Goal: Information Seeking & Learning: Check status

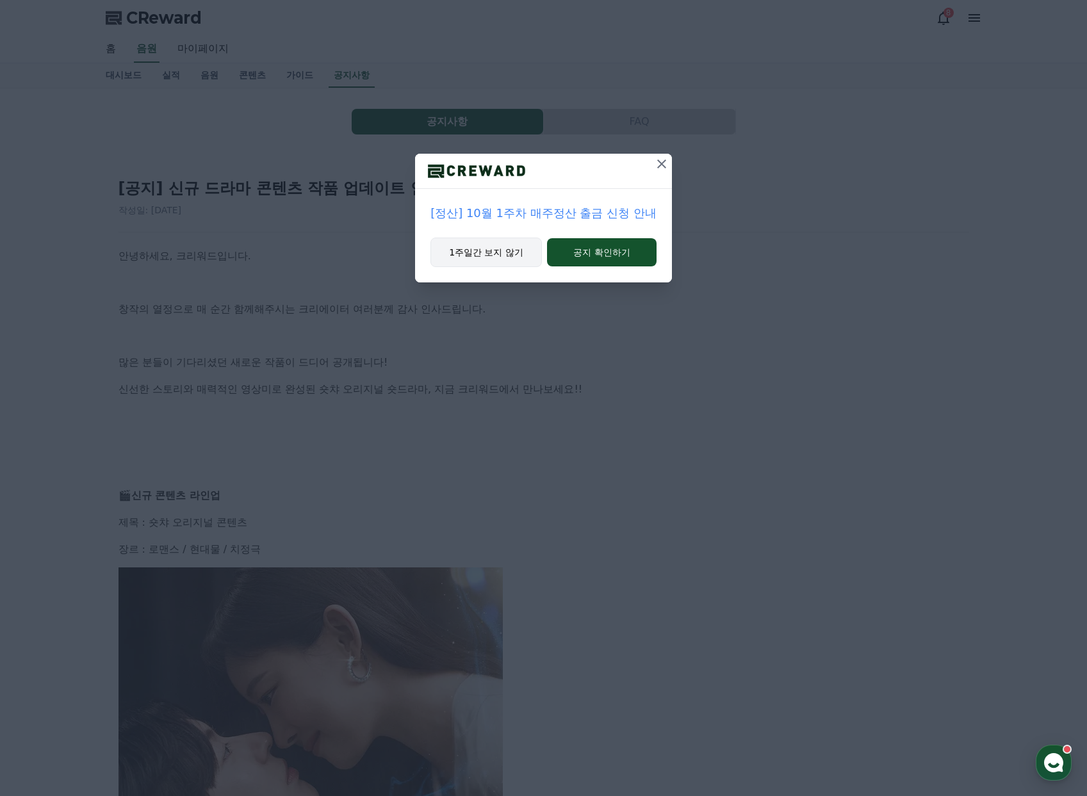
click at [485, 244] on button "1주일간 보지 않기" at bounding box center [485, 252] width 111 height 29
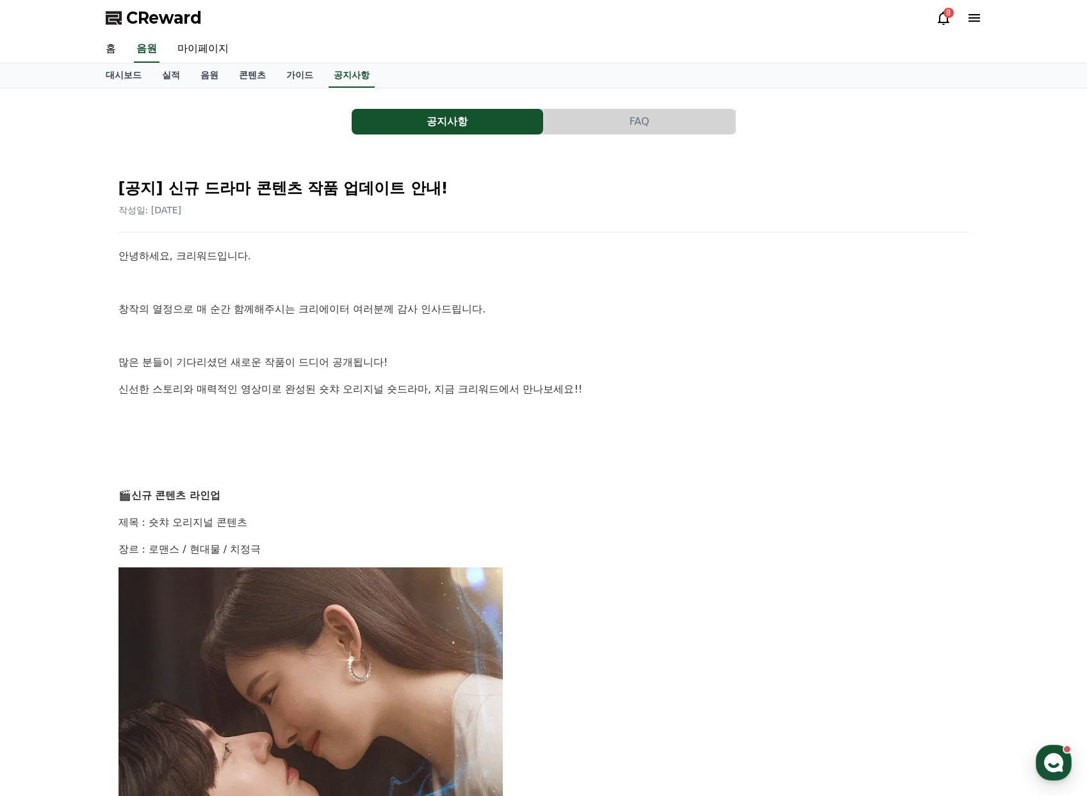
click at [948, 18] on icon at bounding box center [943, 17] width 15 height 15
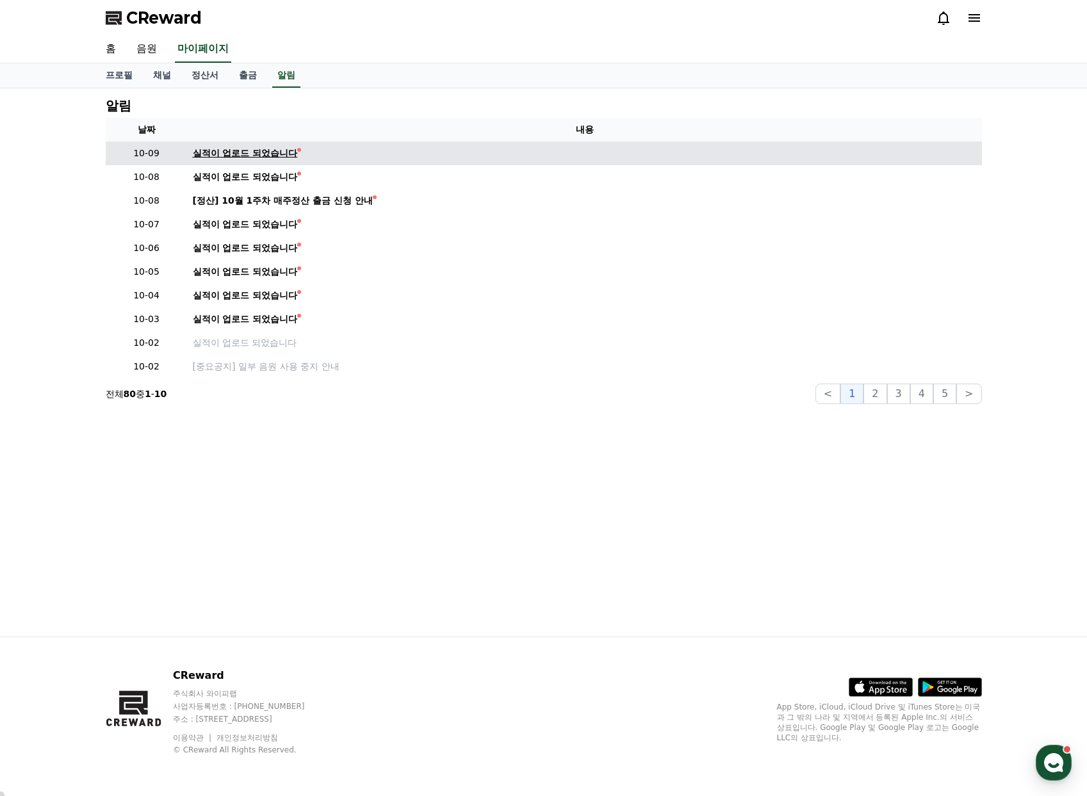
click at [249, 149] on div "실적이 업로드 되었습니다" at bounding box center [245, 153] width 105 height 13
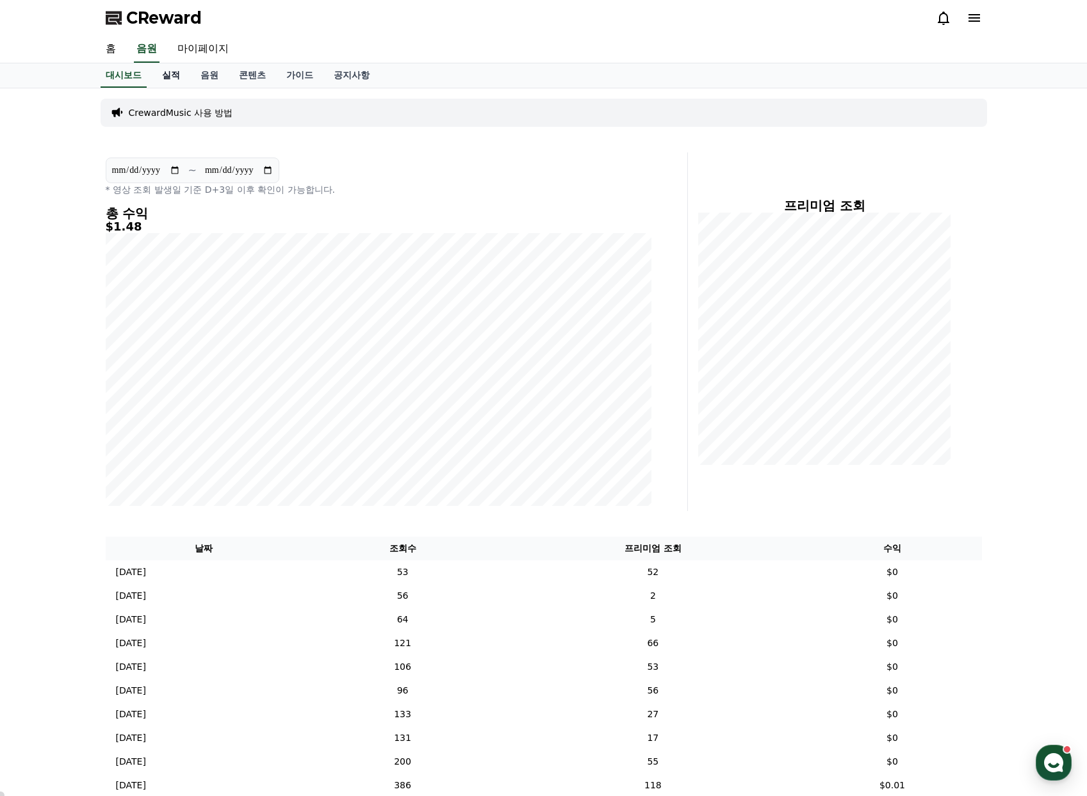
click at [166, 79] on link "실적" at bounding box center [171, 75] width 38 height 24
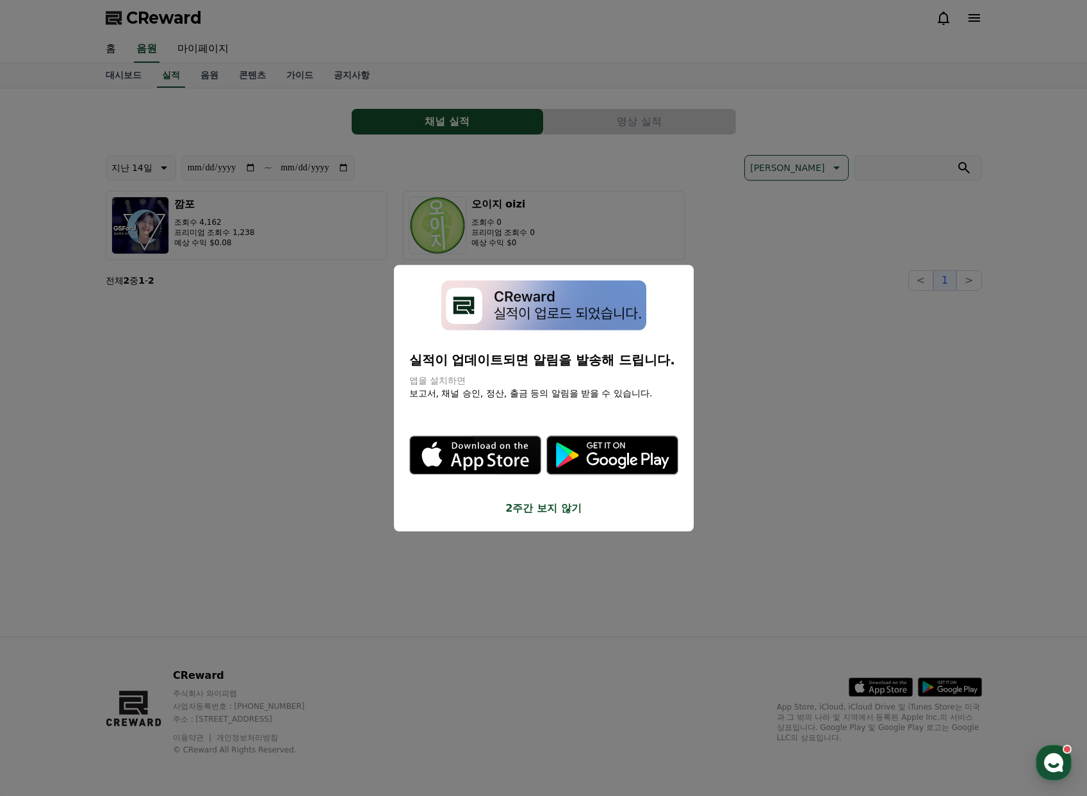
click at [209, 77] on button "close modal" at bounding box center [543, 398] width 1087 height 796
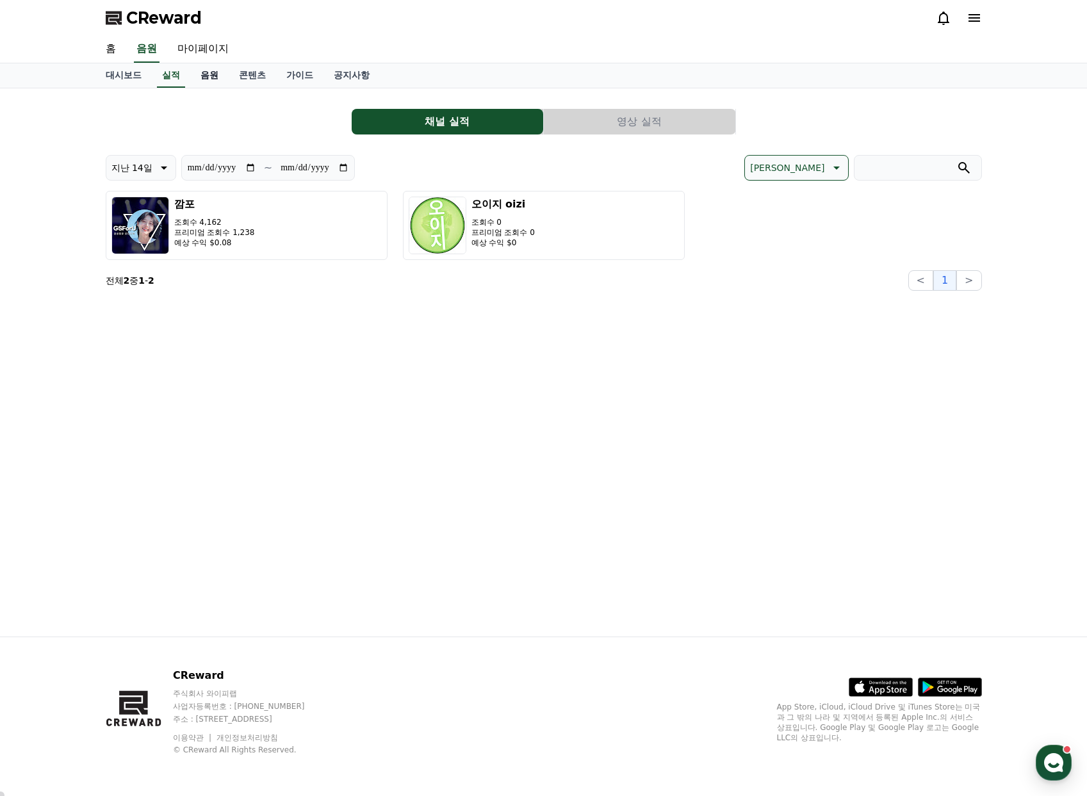
click at [210, 77] on link "음원" at bounding box center [209, 75] width 38 height 24
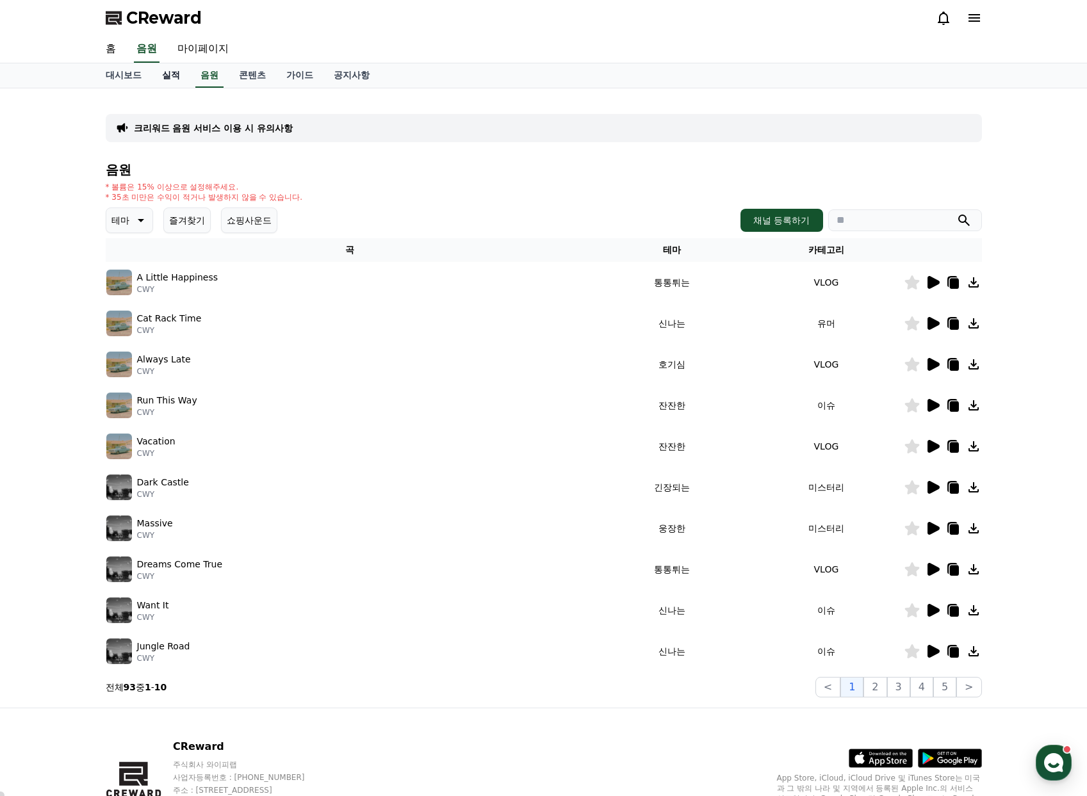
click at [168, 77] on link "실적" at bounding box center [171, 75] width 38 height 24
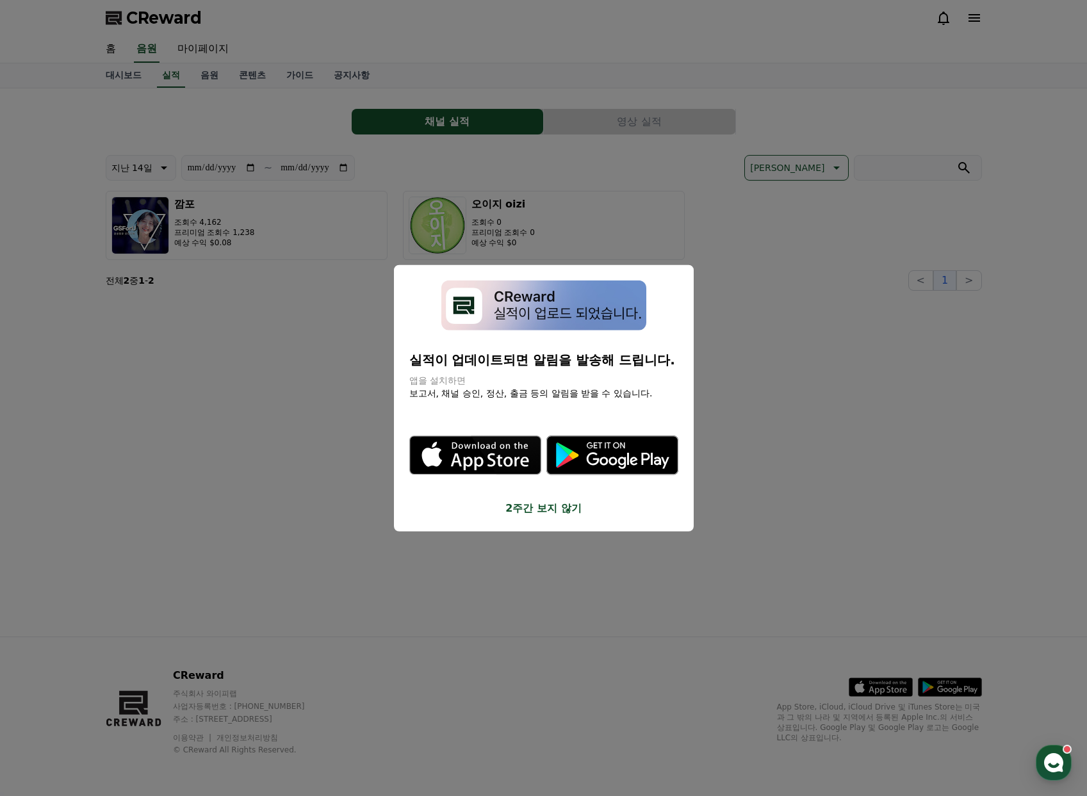
click at [775, 270] on button "close modal" at bounding box center [543, 398] width 1087 height 796
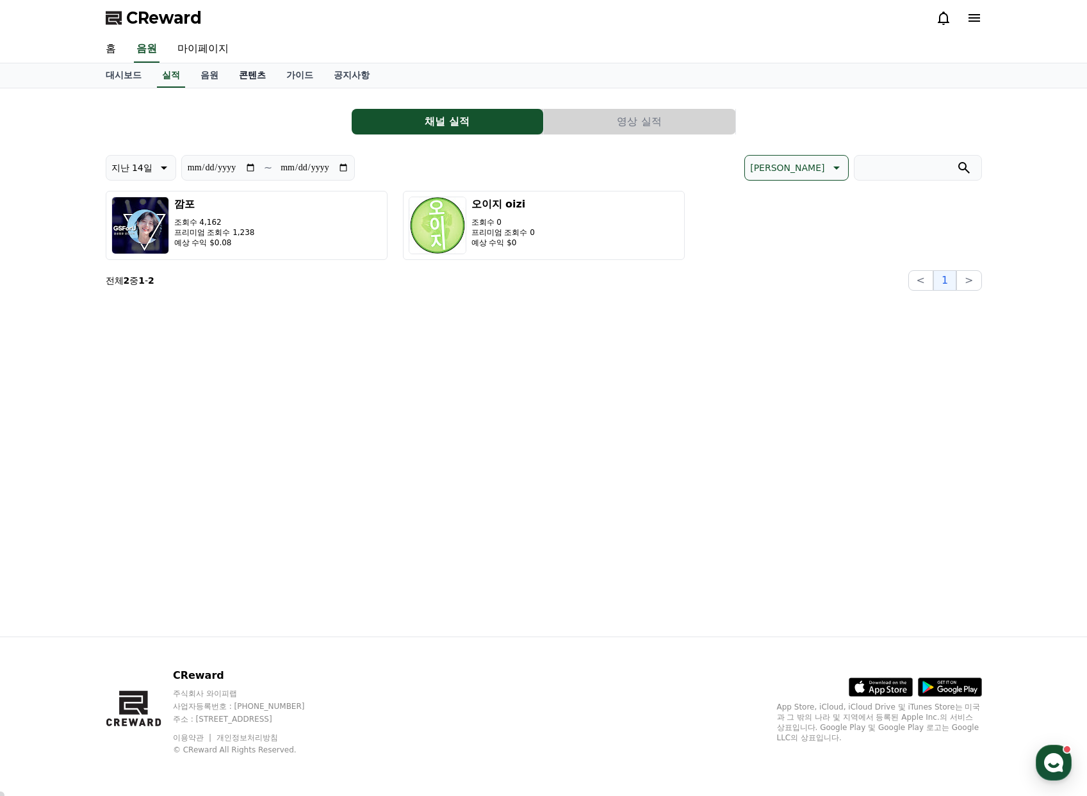
click at [254, 72] on link "콘텐츠" at bounding box center [252, 75] width 47 height 24
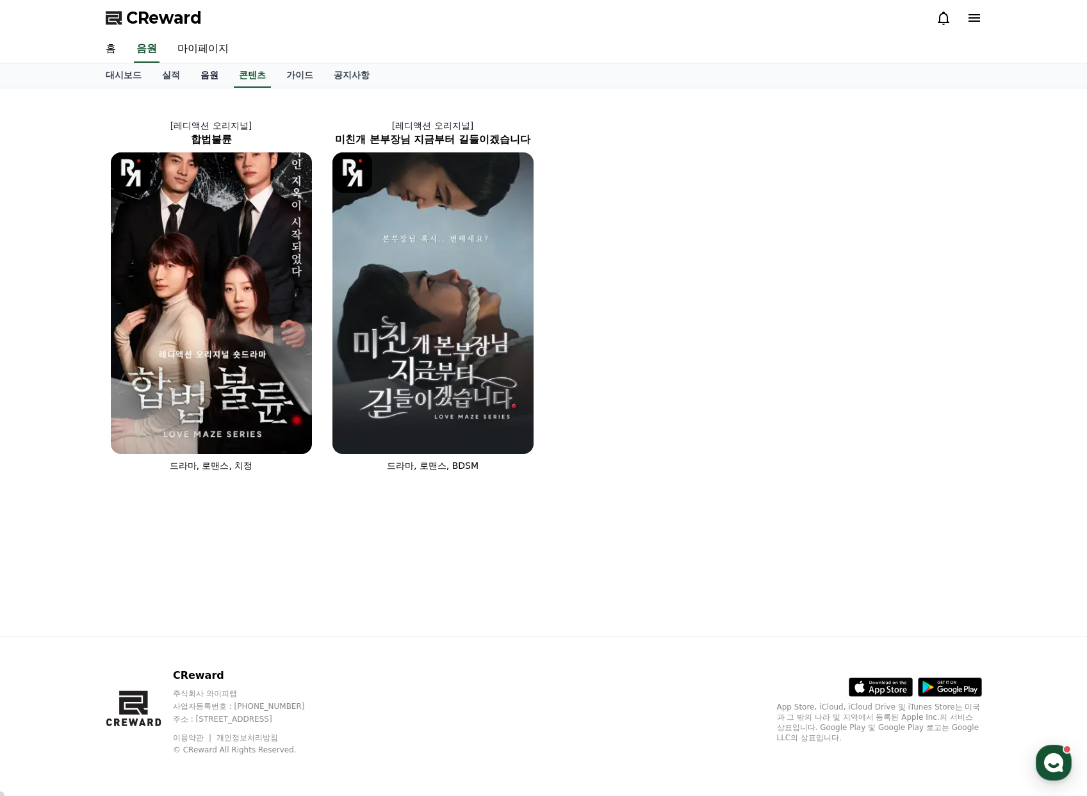
click at [207, 76] on link "음원" at bounding box center [209, 75] width 38 height 24
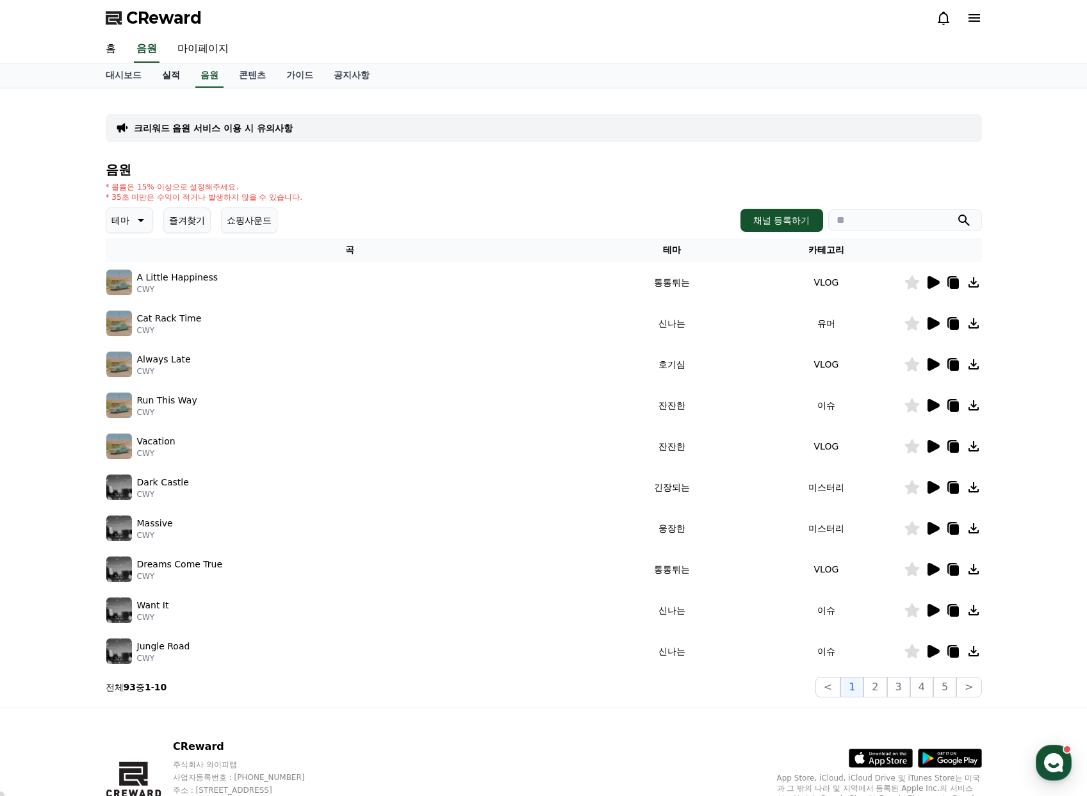
click at [170, 75] on link "실적" at bounding box center [171, 75] width 38 height 24
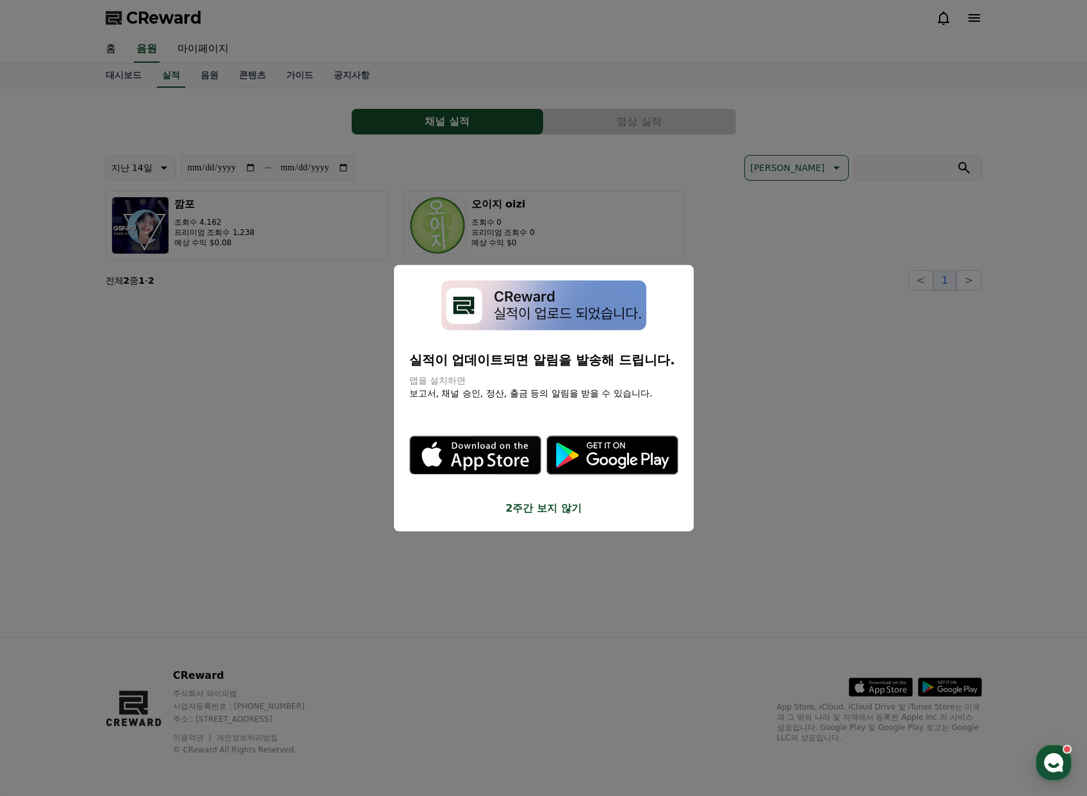
click at [851, 303] on button "close modal" at bounding box center [543, 398] width 1087 height 796
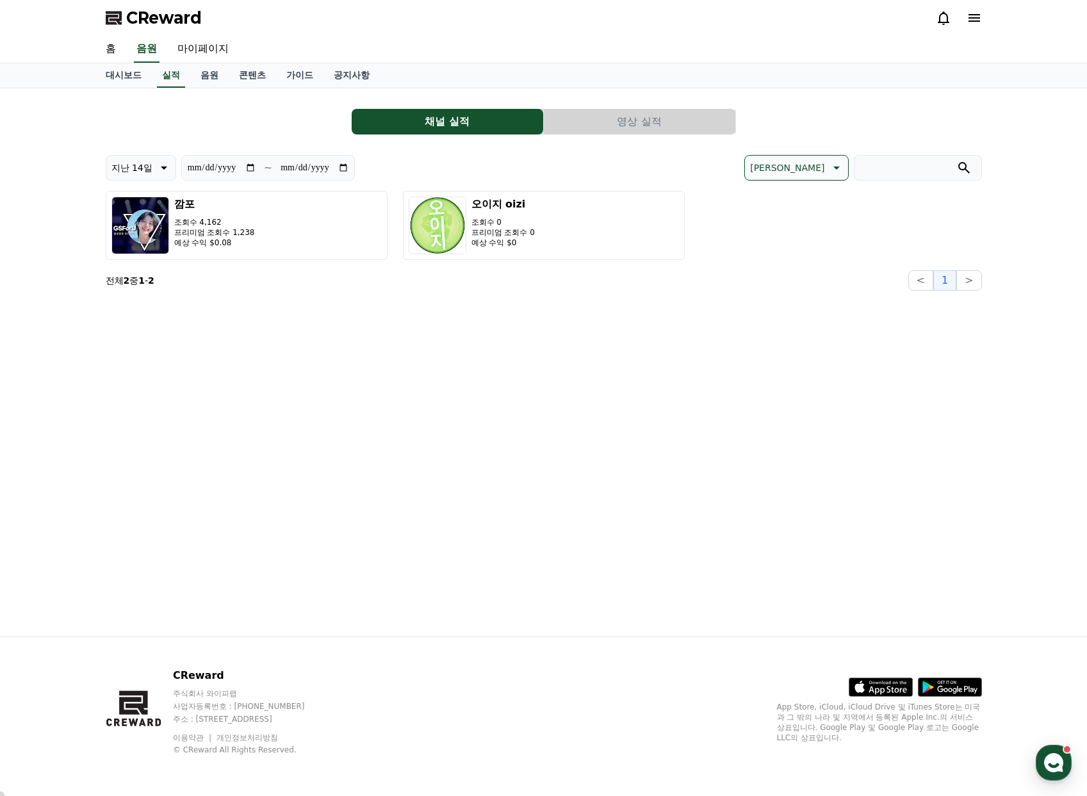
click at [621, 120] on button "영상 실적" at bounding box center [639, 122] width 191 height 26
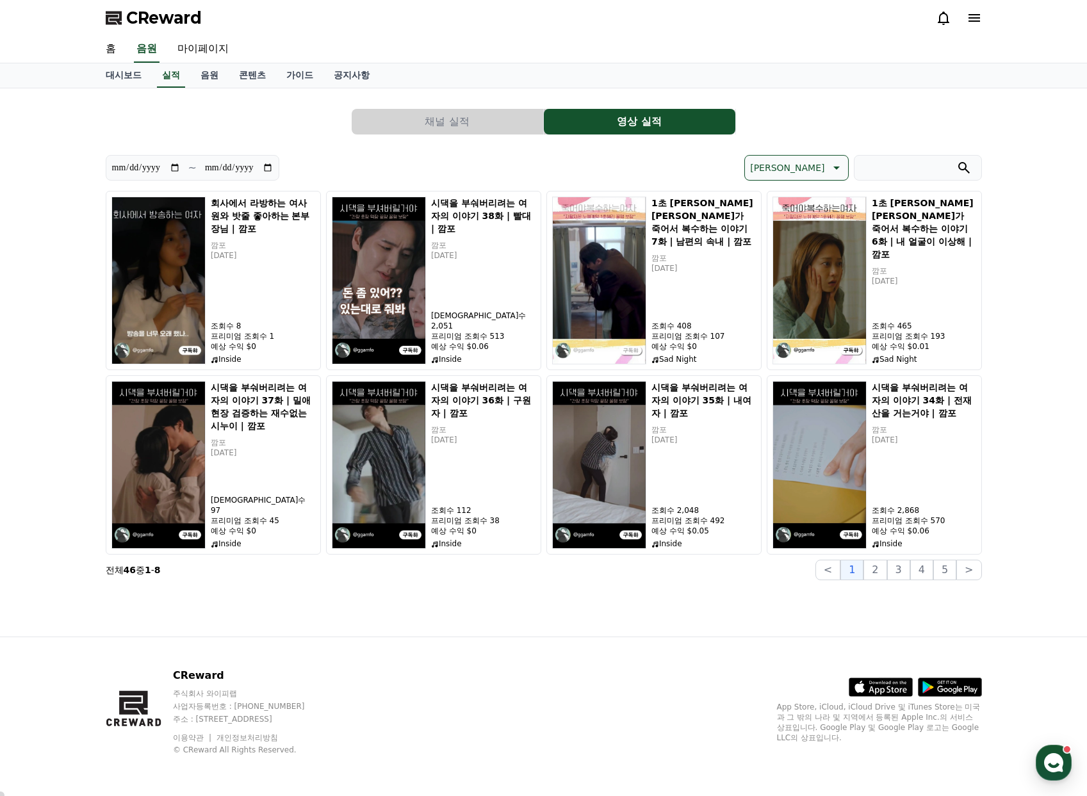
click at [478, 118] on button "채널 실적" at bounding box center [447, 122] width 191 height 26
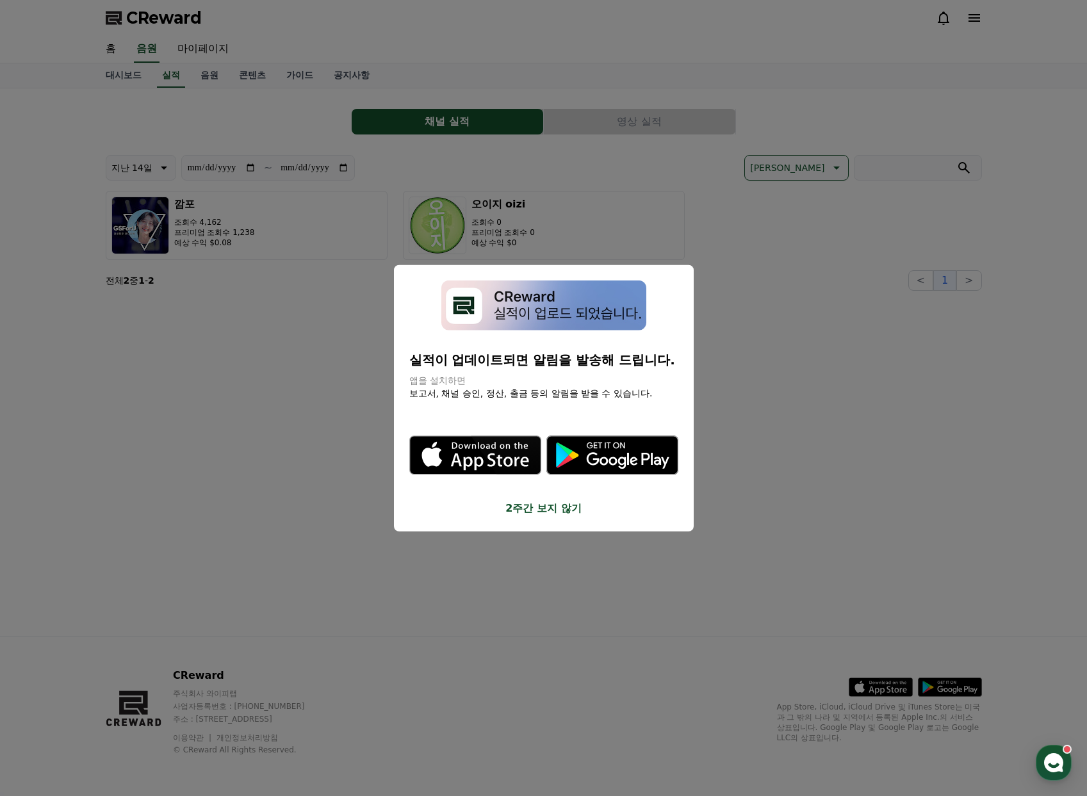
click at [239, 123] on button "close modal" at bounding box center [543, 398] width 1087 height 796
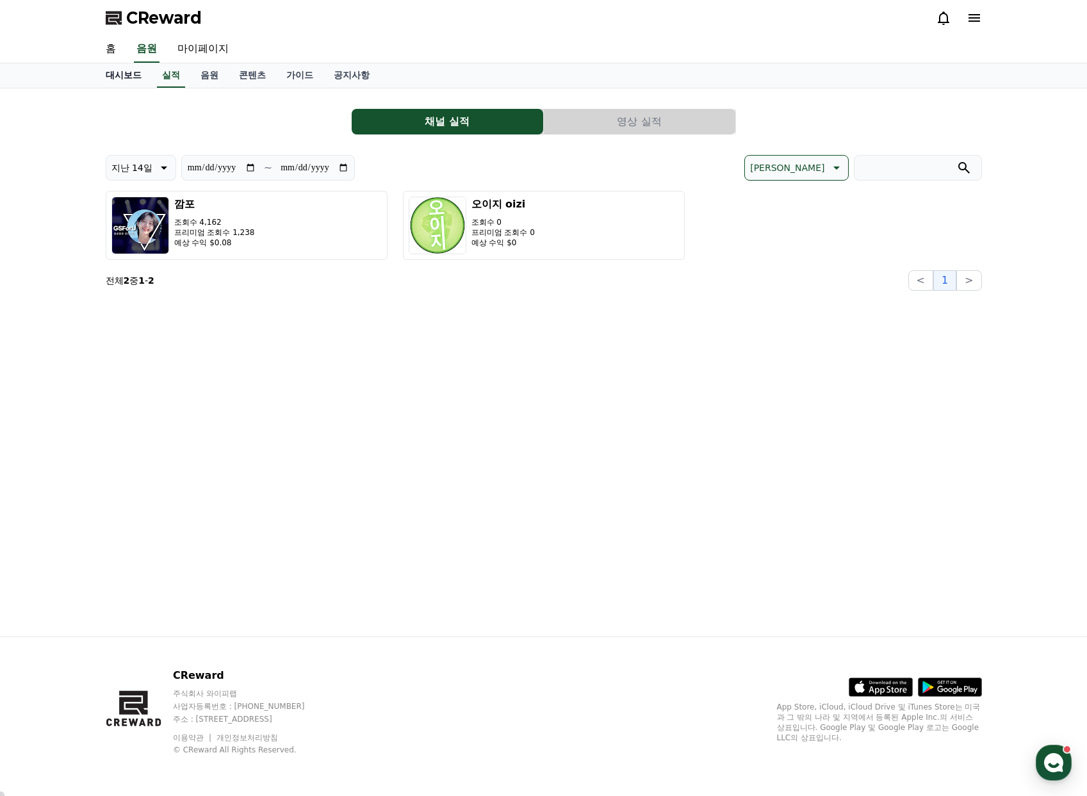
click at [125, 77] on link "대시보드" at bounding box center [123, 75] width 56 height 24
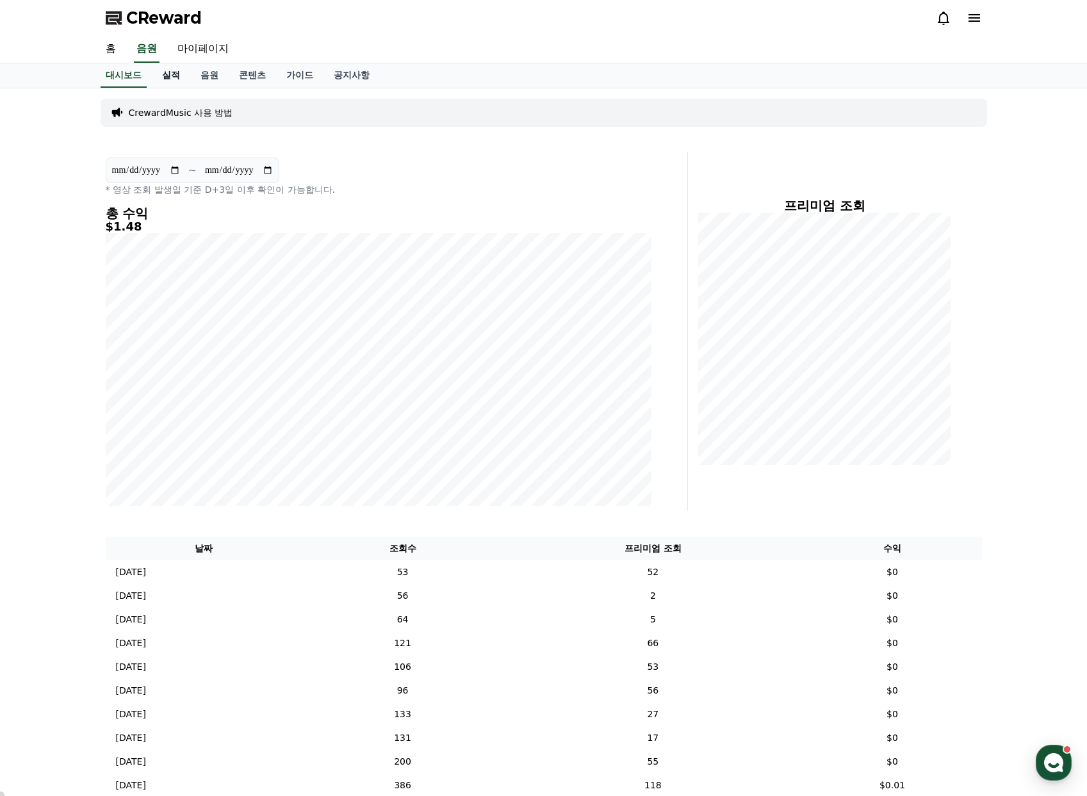
click at [168, 74] on link "실적" at bounding box center [171, 75] width 38 height 24
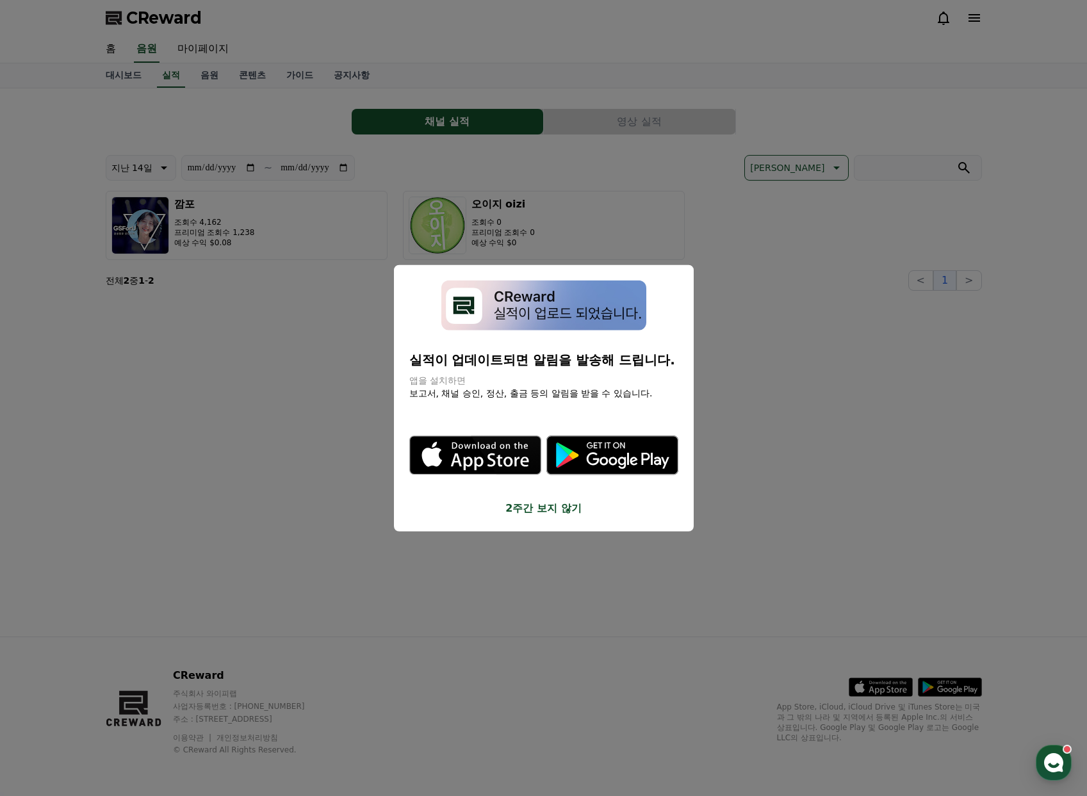
click at [207, 75] on button "close modal" at bounding box center [543, 398] width 1087 height 796
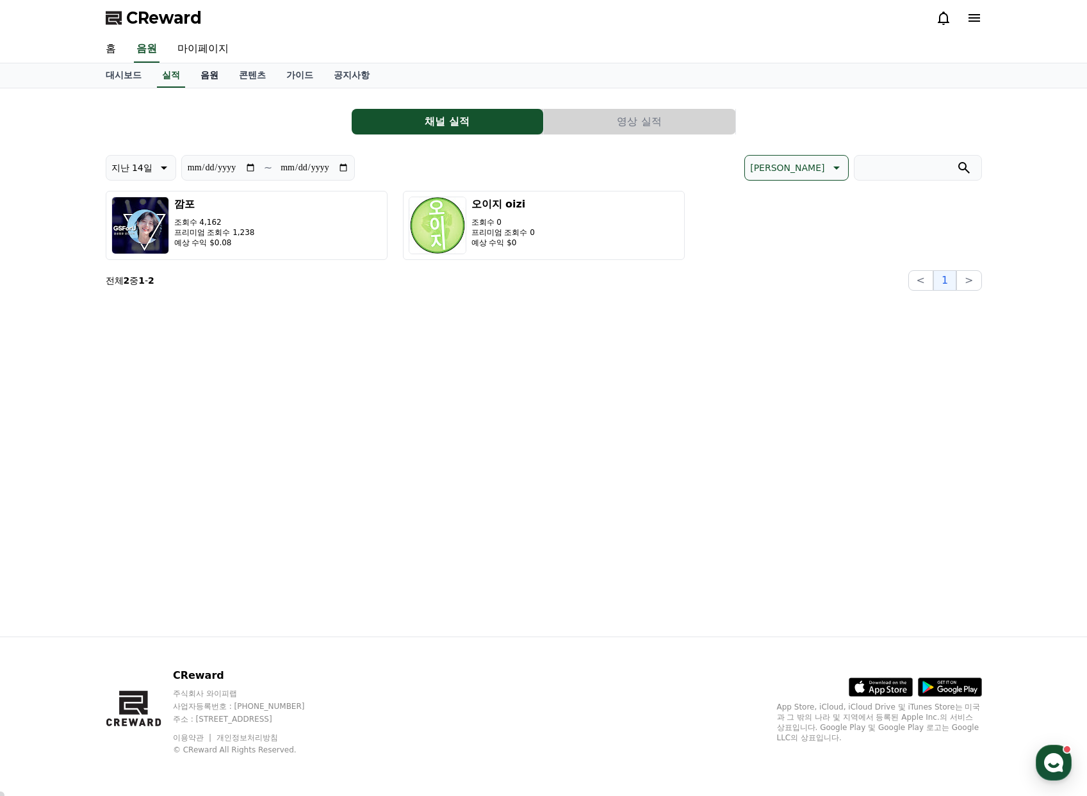
click at [211, 75] on link "음원" at bounding box center [209, 75] width 38 height 24
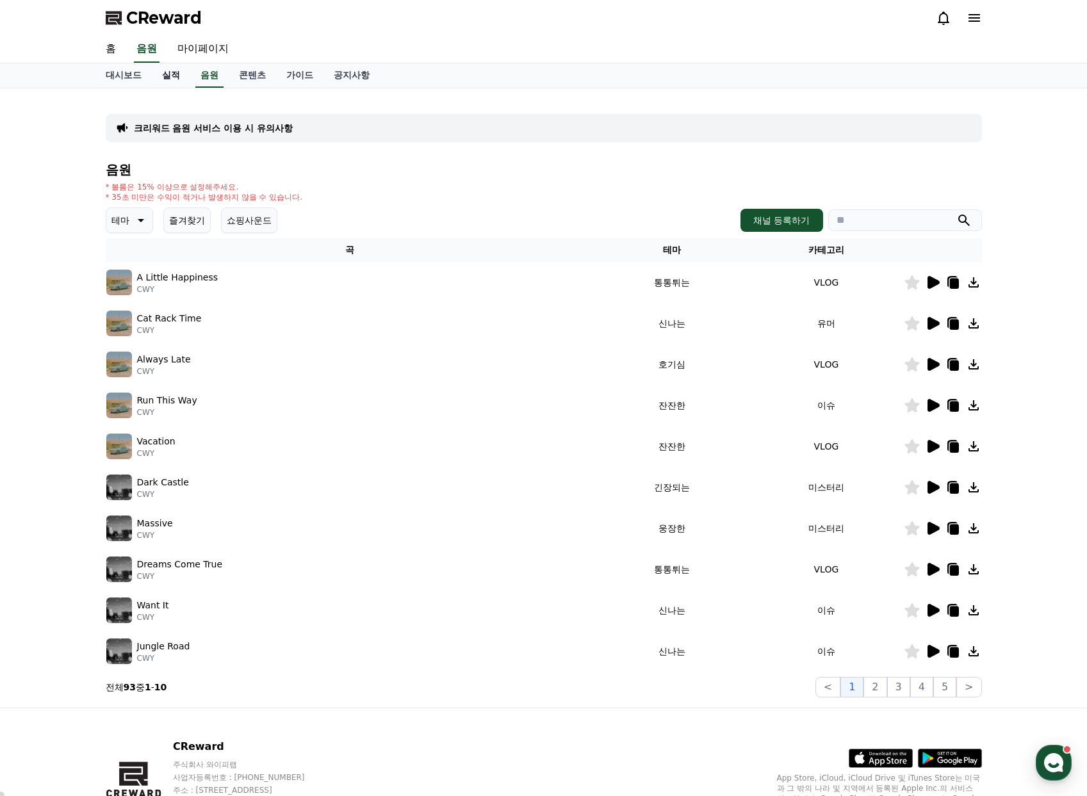
click at [184, 74] on link "실적" at bounding box center [171, 75] width 38 height 24
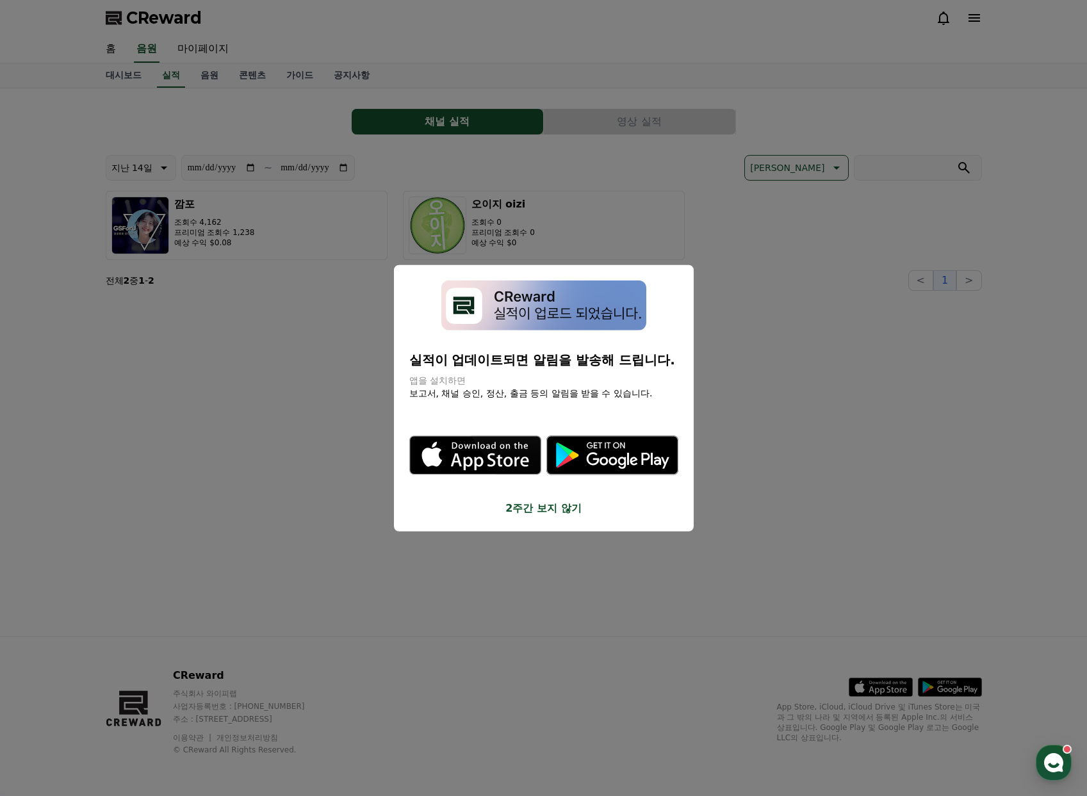
click at [242, 74] on button "close modal" at bounding box center [543, 398] width 1087 height 796
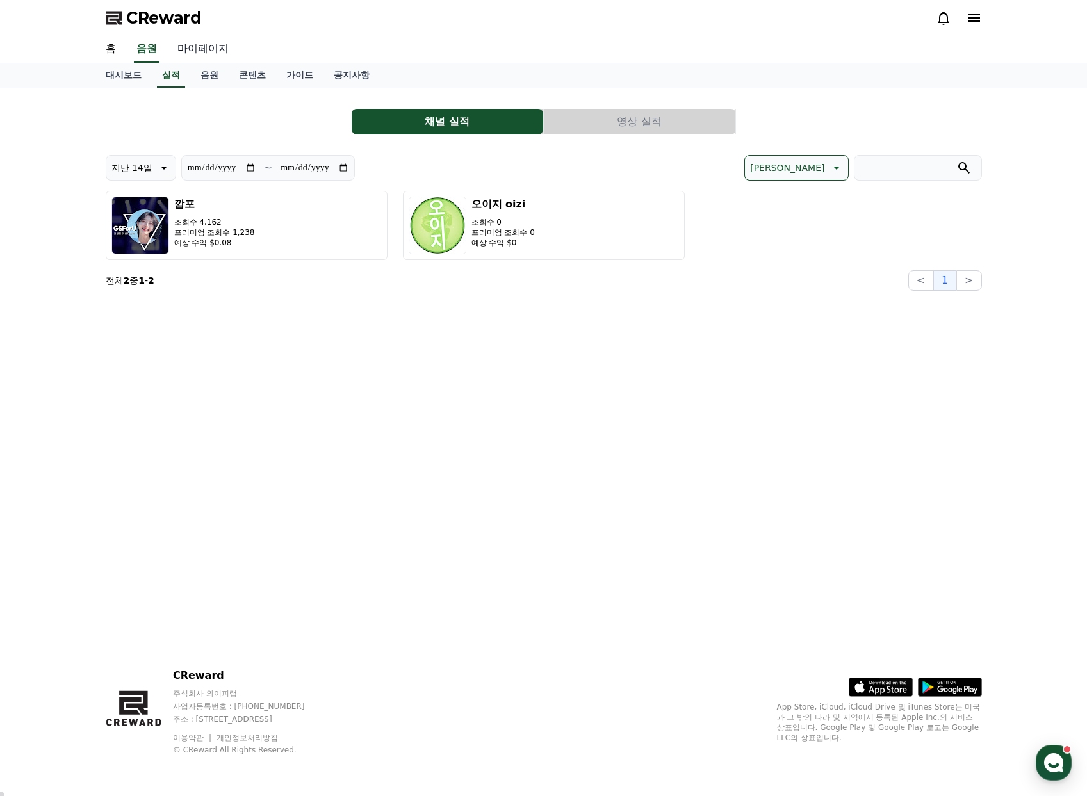
click at [199, 39] on link "마이페이지" at bounding box center [203, 49] width 72 height 27
select select "**********"
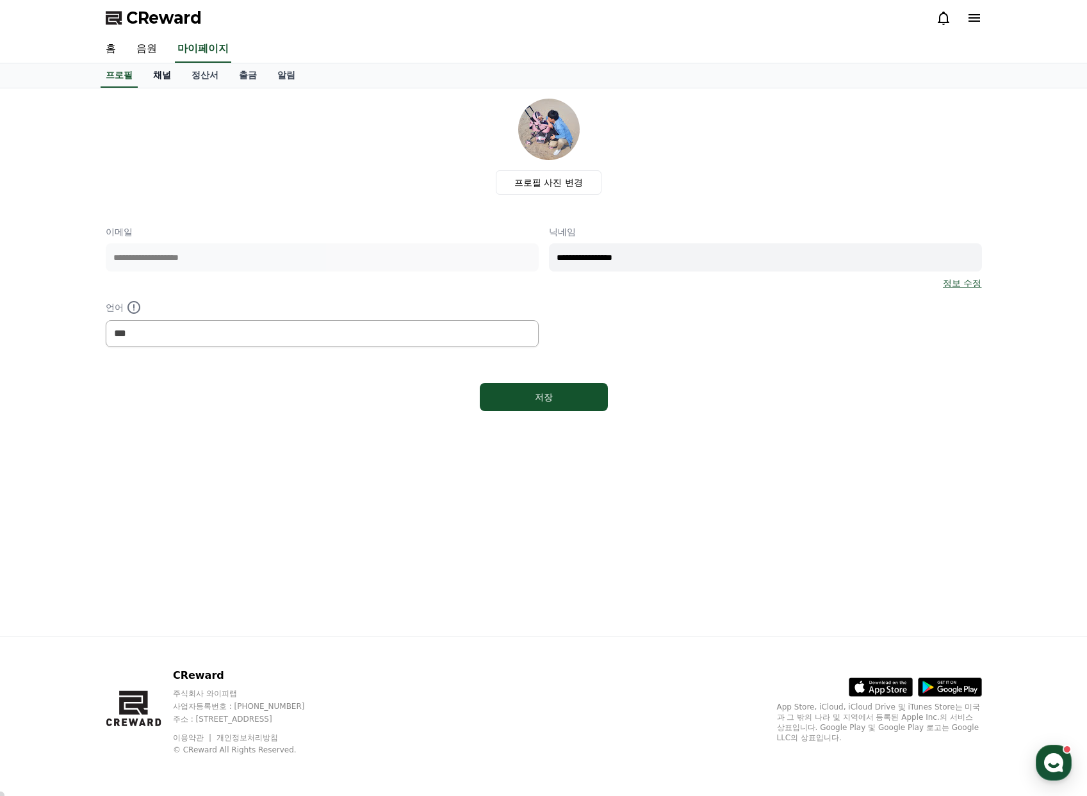
click at [158, 74] on link "채널" at bounding box center [162, 75] width 38 height 24
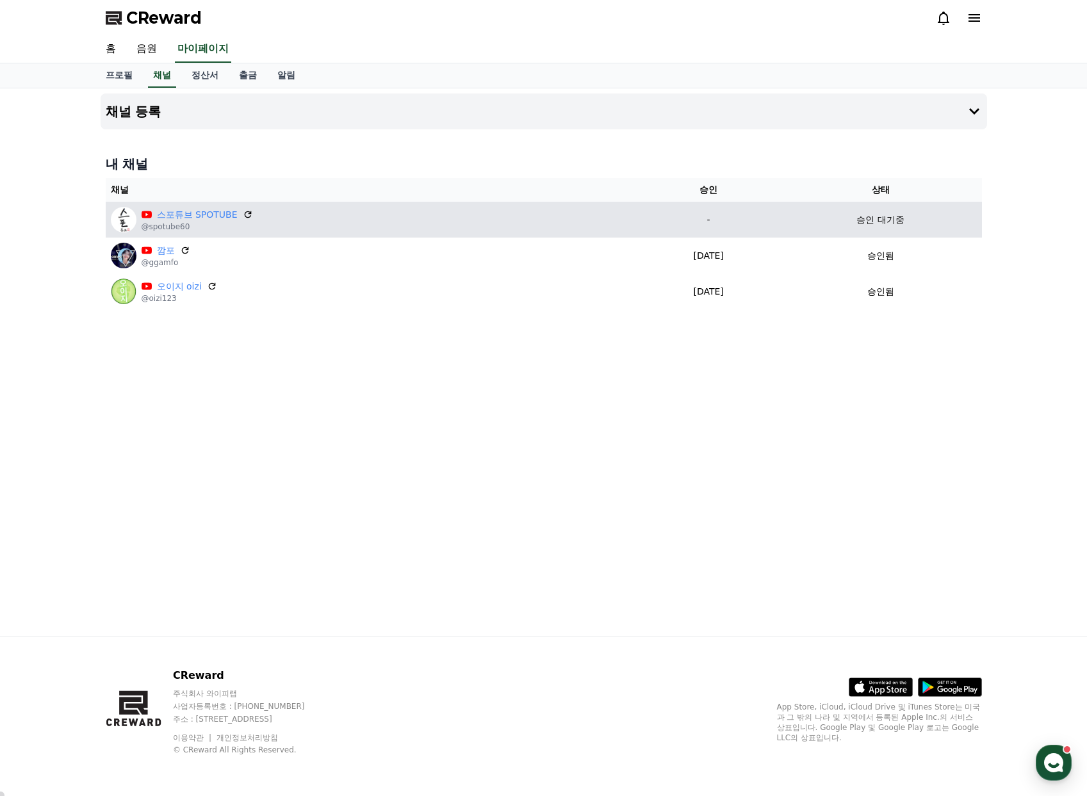
click at [898, 218] on p "승인 대기중" at bounding box center [879, 219] width 47 height 13
